Goal: Find contact information: Find contact information

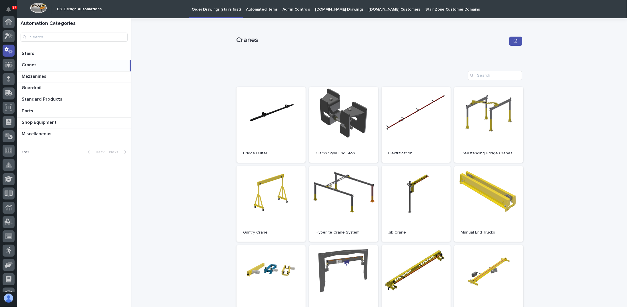
scroll to position [29, 0]
click at [6, 38] on icon at bounding box center [9, 36] width 8 height 6
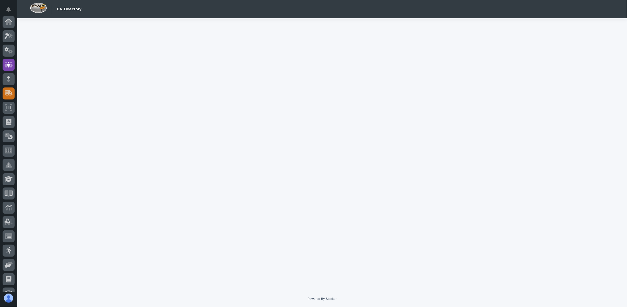
scroll to position [43, 0]
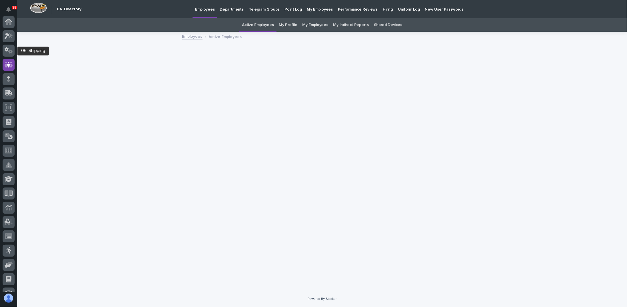
scroll to position [43, 0]
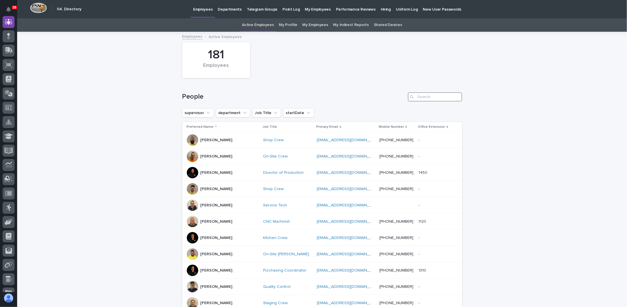
click at [427, 98] on input "Search" at bounding box center [435, 96] width 54 height 9
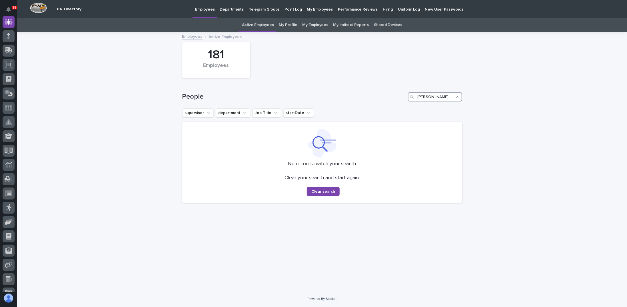
type input "J"
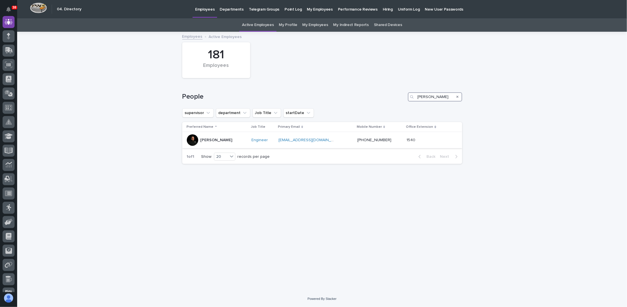
type input "[PERSON_NAME]"
click at [221, 141] on p "[PERSON_NAME]" at bounding box center [217, 140] width 32 height 5
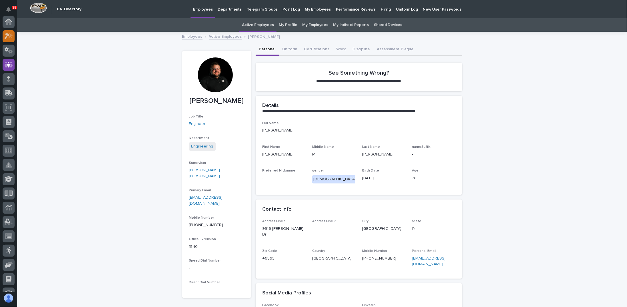
click at [12, 38] on icon at bounding box center [9, 36] width 8 height 7
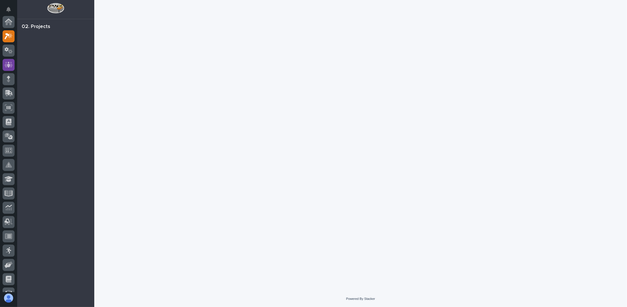
scroll to position [14, 0]
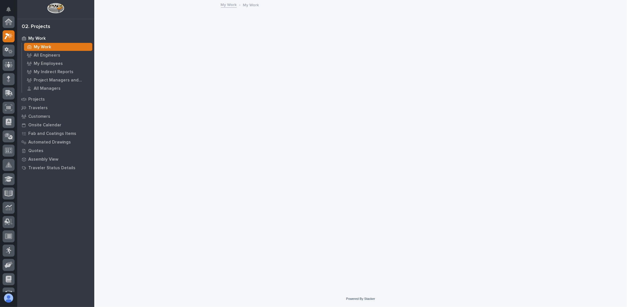
scroll to position [14, 0]
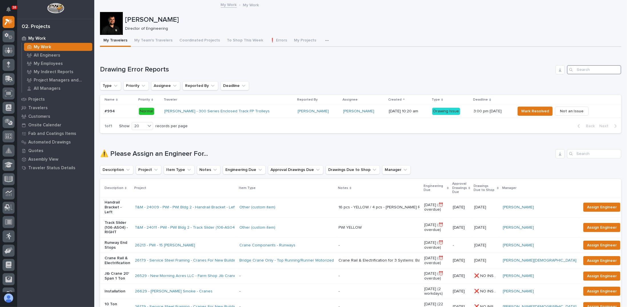
click at [586, 68] on input "Search" at bounding box center [594, 69] width 54 height 9
click at [248, 43] on button "To Shop This Week" at bounding box center [245, 41] width 43 height 12
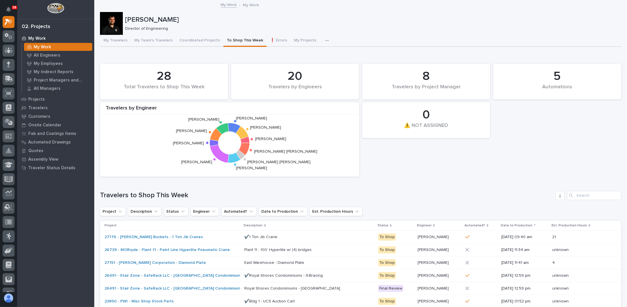
click at [362, 173] on div "5 Automations 28 Total Travelers to Shop This Week 0 ⚠️ NOT ASSIGNED 20 Travele…" at bounding box center [360, 120] width 527 height 119
